Goal: Information Seeking & Learning: Learn about a topic

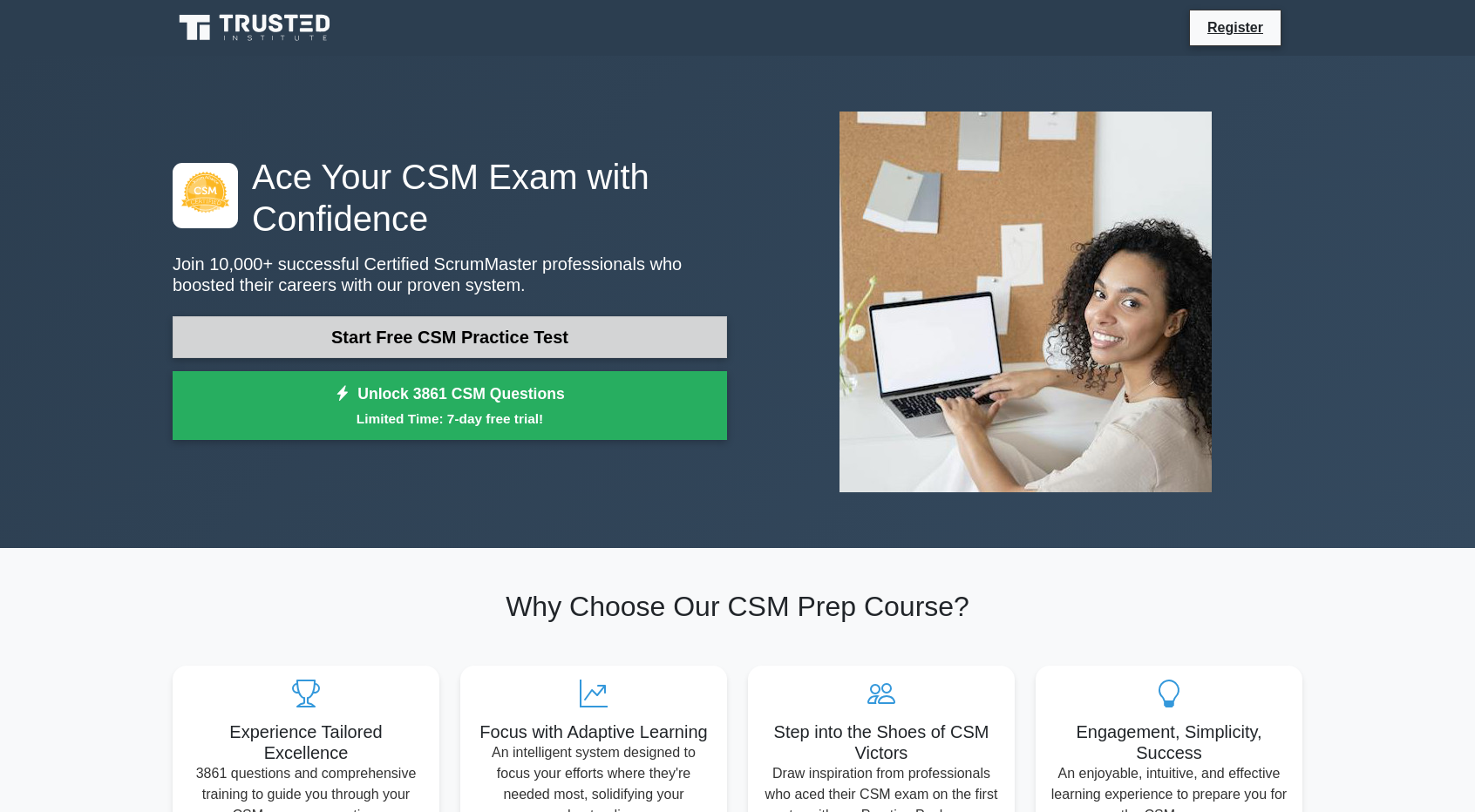
click at [431, 338] on link "Start Free CSM Practice Test" at bounding box center [450, 337] width 555 height 42
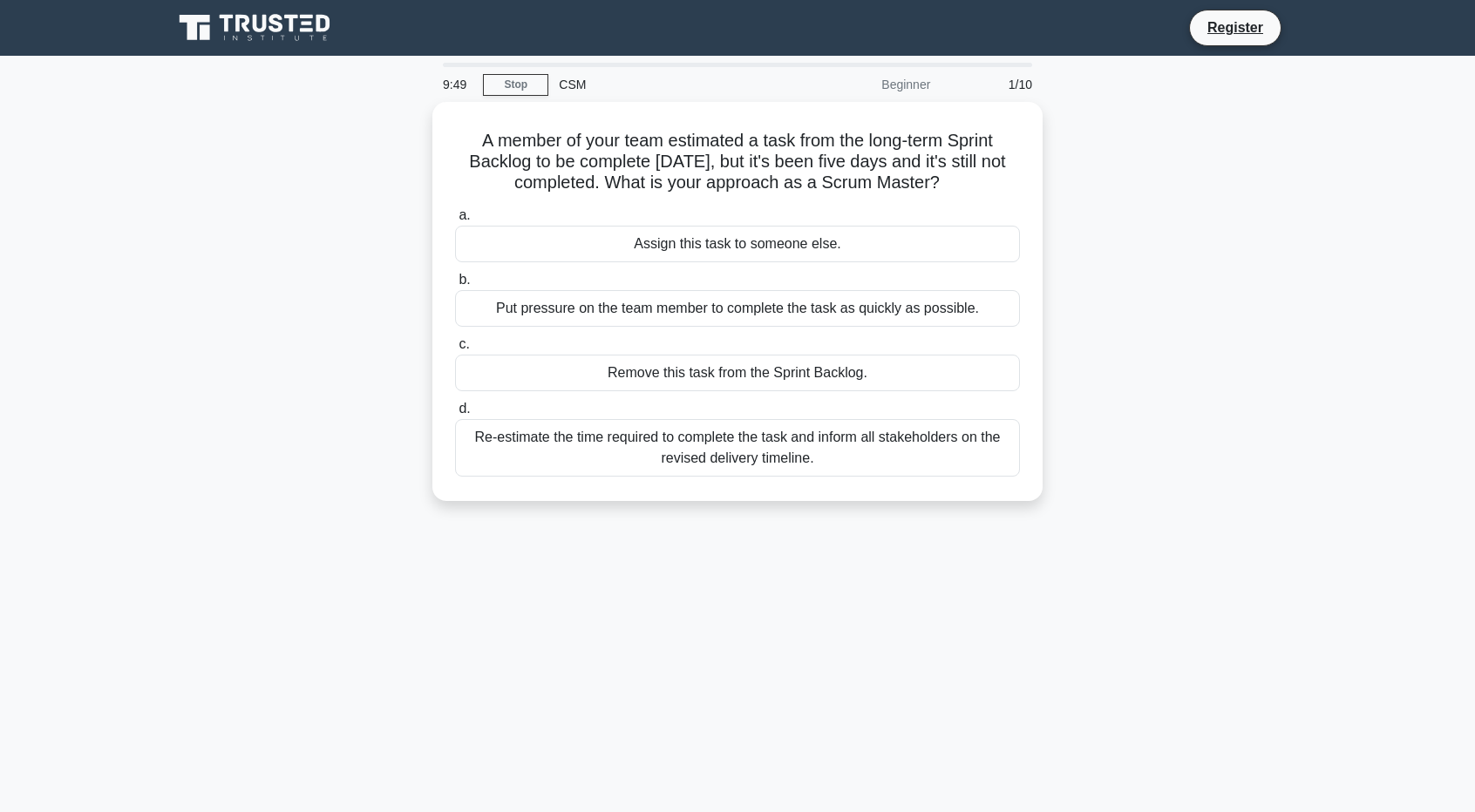
click at [388, 100] on div "9:49 Stop CSM Beginner 1/10 A member of your team estimated a task from the lon…" at bounding box center [738, 498] width 1151 height 872
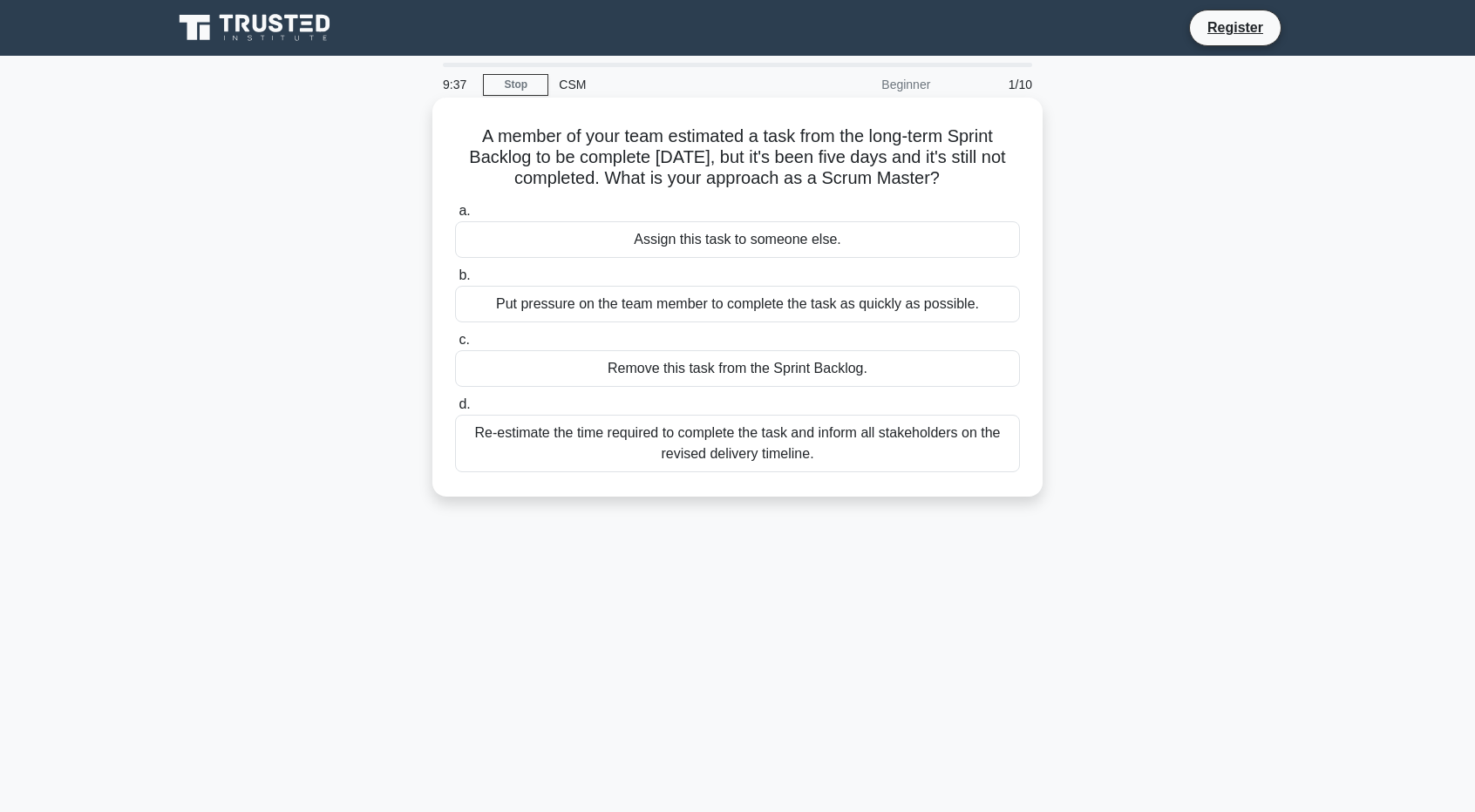
click at [511, 435] on div "Re-estimate the time required to complete the task and inform all stakeholders …" at bounding box center [738, 444] width 565 height 58
click at [455, 410] on input "d. Re-estimate the time required to complete the task and inform all stakeholde…" at bounding box center [455, 405] width 0 height 12
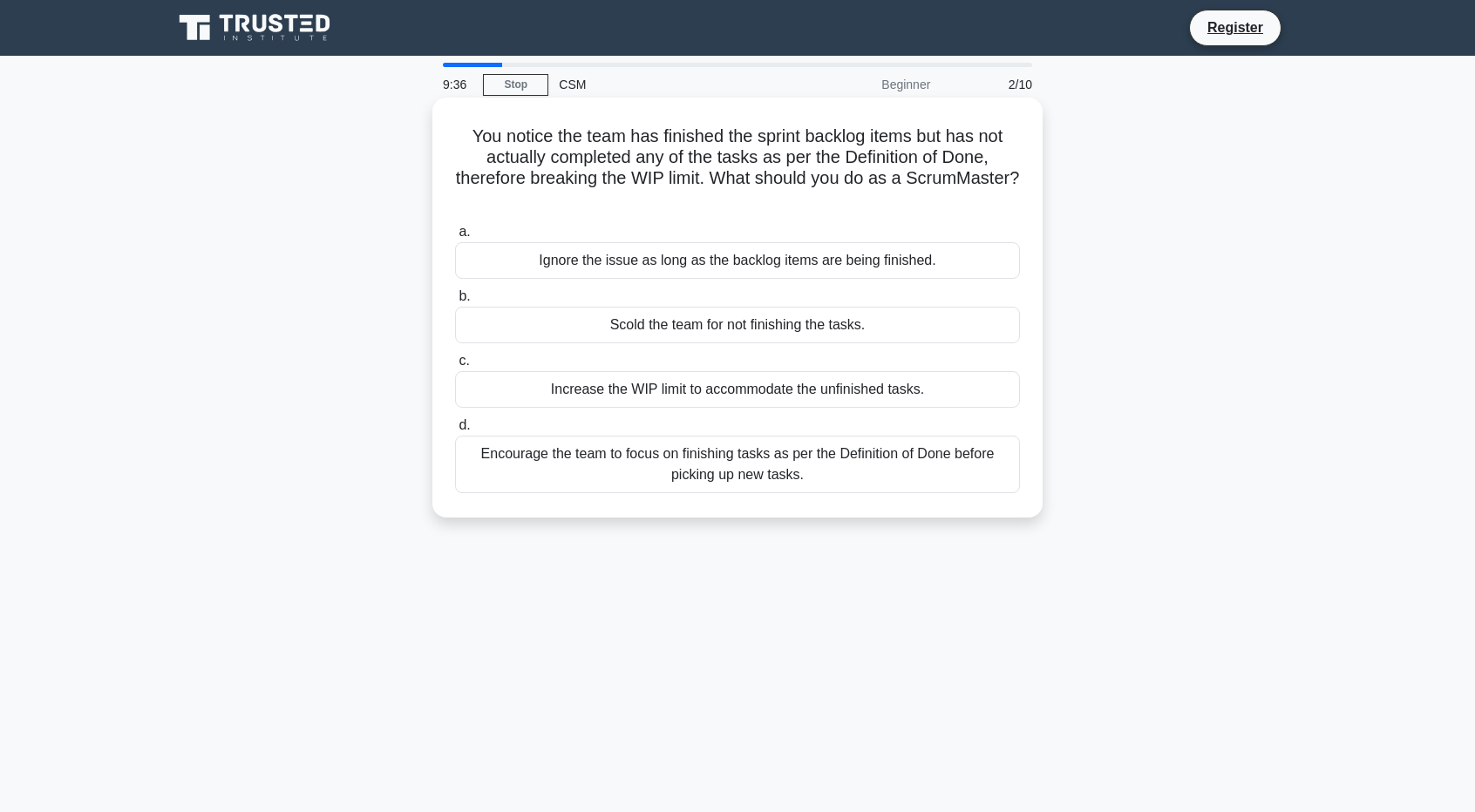
click at [599, 465] on div "Encourage the team to focus on finishing tasks as per the Definition of Done be…" at bounding box center [738, 464] width 565 height 58
click at [455, 431] on input "d. Encourage the team to focus on finishing tasks as per the Definition of Done…" at bounding box center [455, 426] width 0 height 12
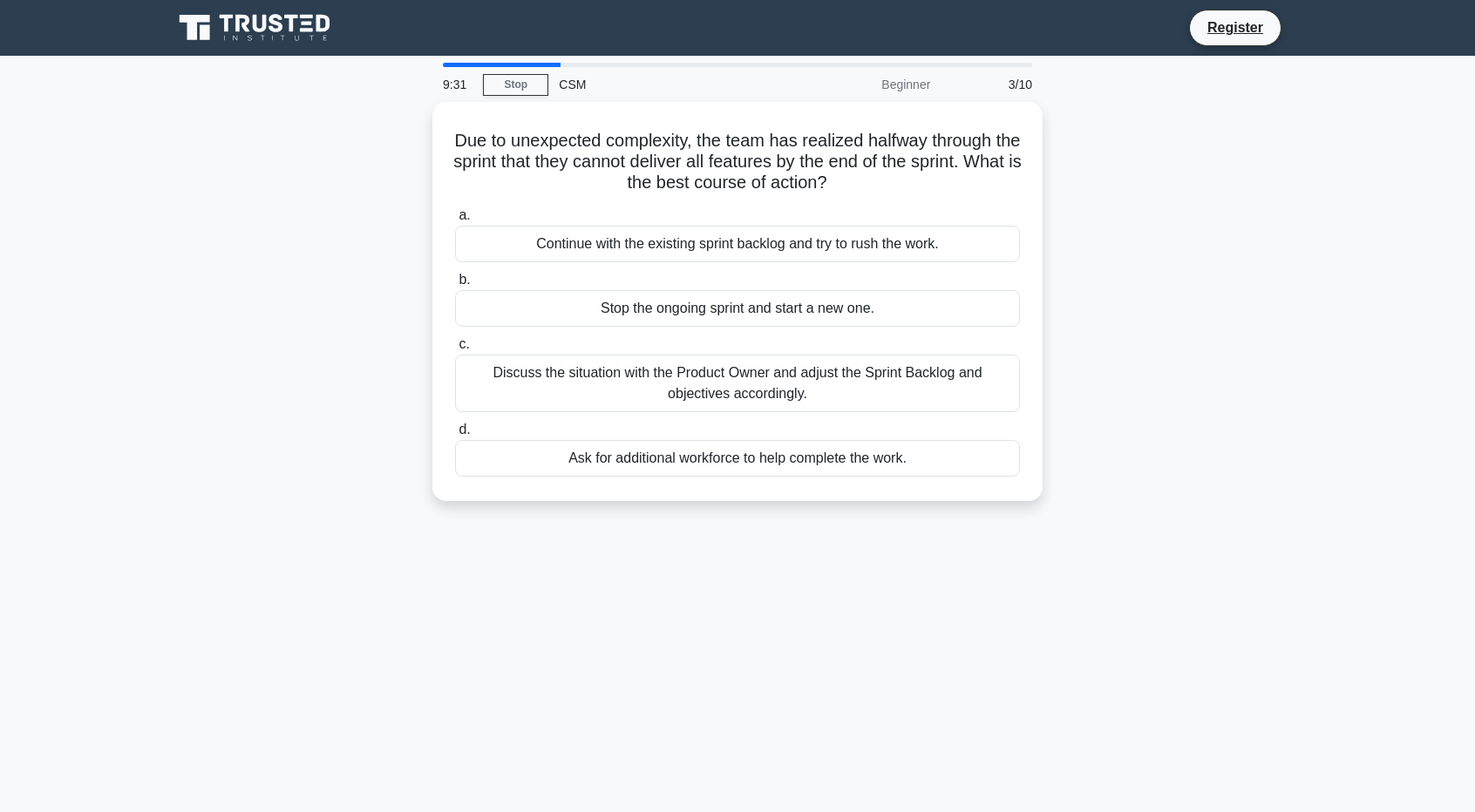
click at [570, 89] on div "CSM" at bounding box center [667, 85] width 239 height 35
click at [514, 82] on link "Stop" at bounding box center [515, 85] width 65 height 22
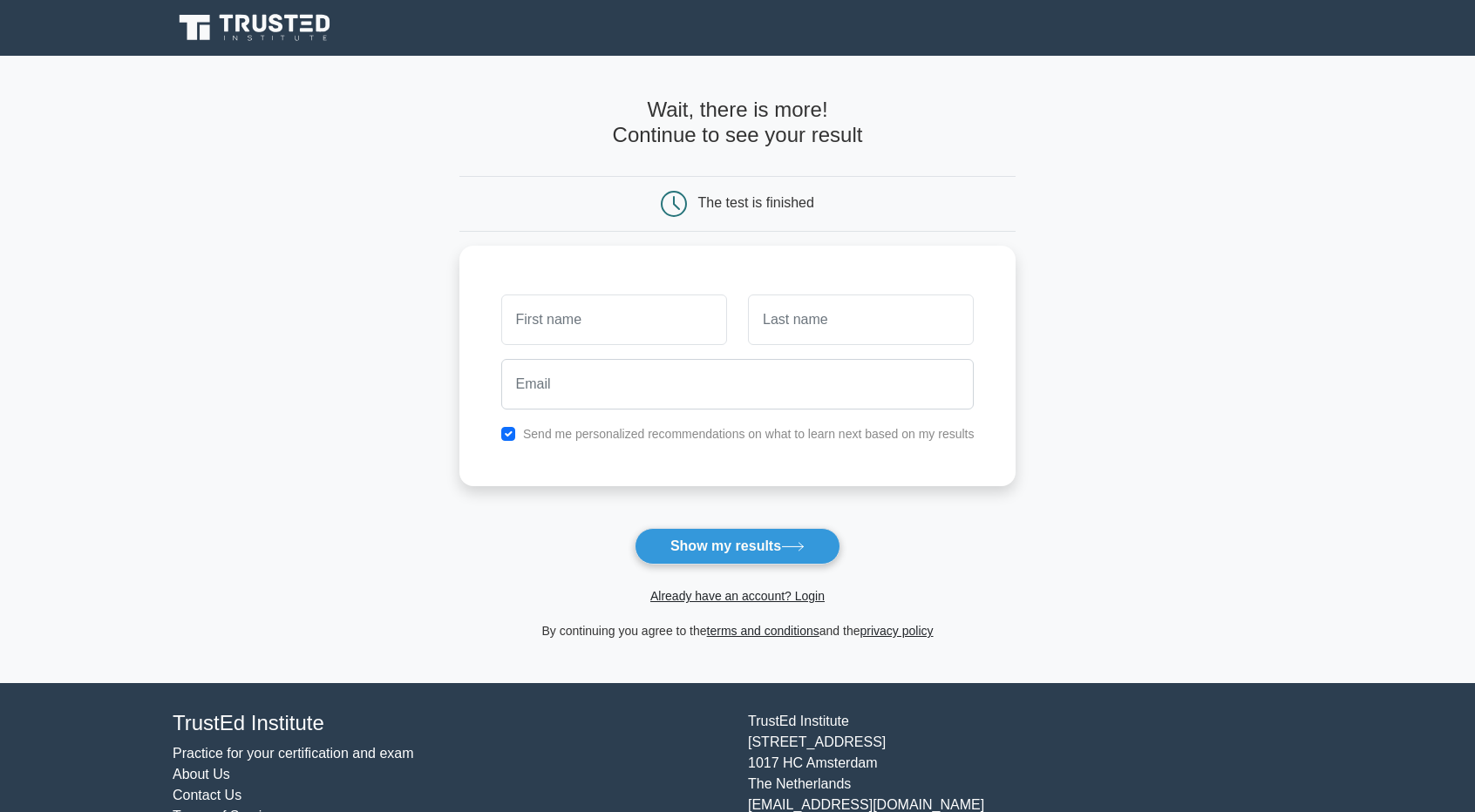
click at [738, 189] on div "The test is finished" at bounding box center [738, 204] width 557 height 56
click at [769, 550] on button "Show my results" at bounding box center [738, 547] width 206 height 37
type input "[PERSON_NAME]"
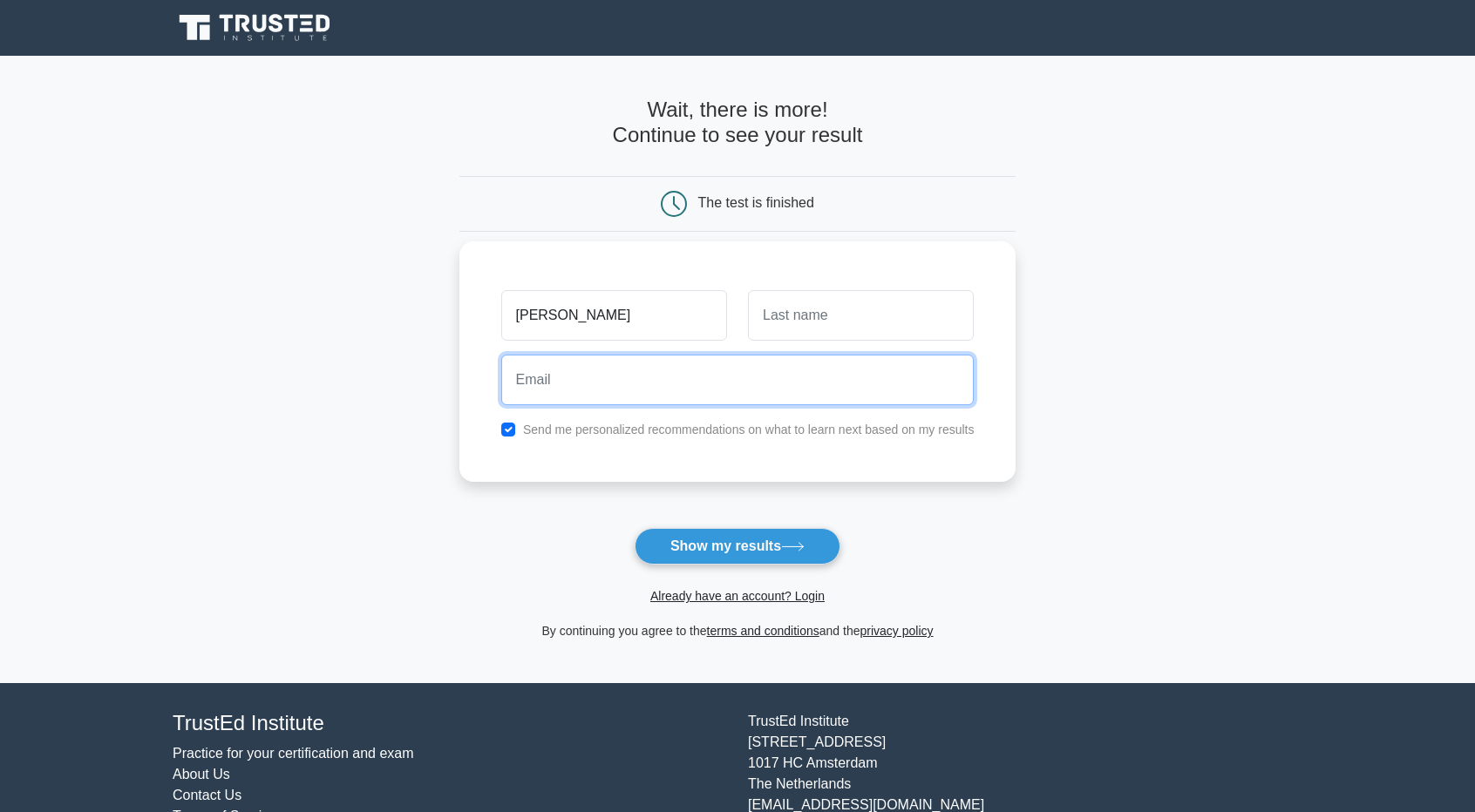
click at [782, 387] on input "email" at bounding box center [738, 380] width 473 height 51
type input "ingdminaya@gmail.com"
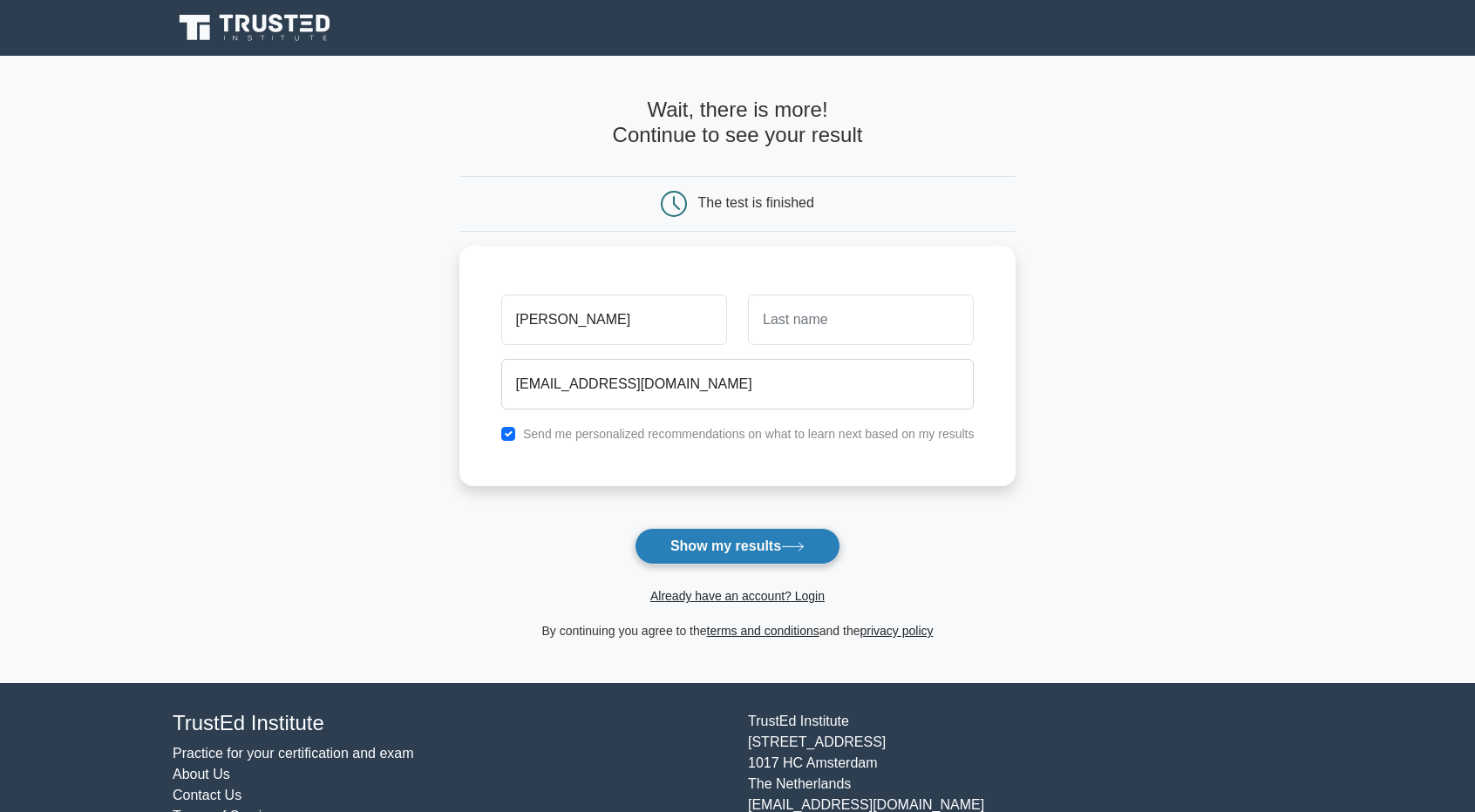
click at [739, 546] on button "Show my results" at bounding box center [738, 547] width 206 height 37
type input "Minaya"
click at [736, 555] on button "Show my results" at bounding box center [738, 547] width 206 height 37
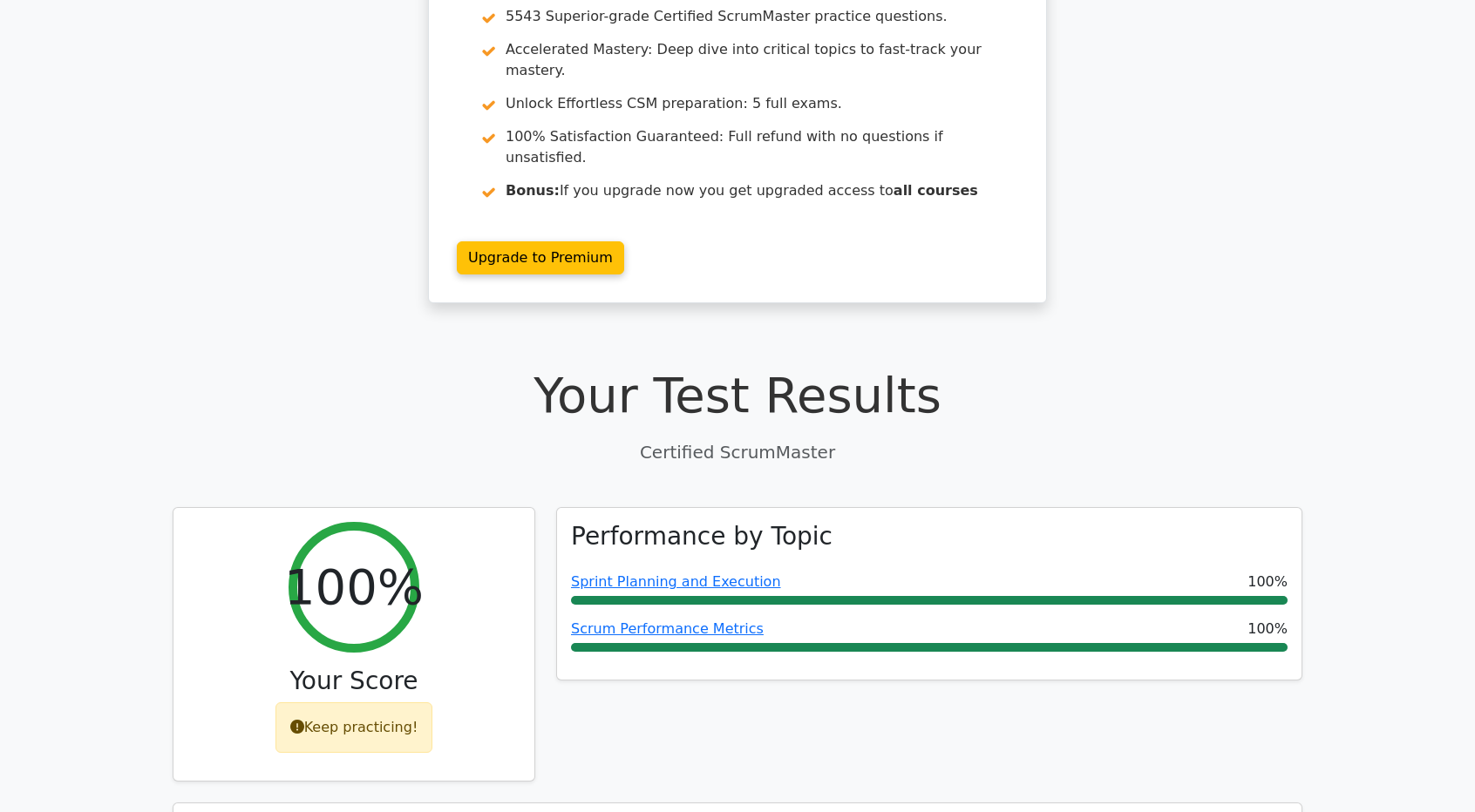
scroll to position [174, 0]
